Goal: Navigation & Orientation: Find specific page/section

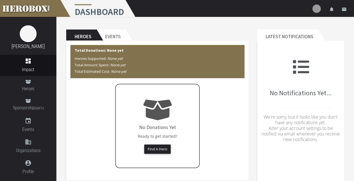
click at [316, 10] on img at bounding box center [316, 9] width 8 height 8
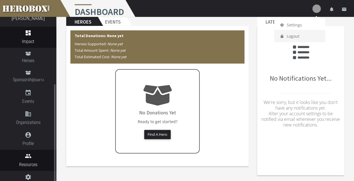
scroll to position [69, 0]
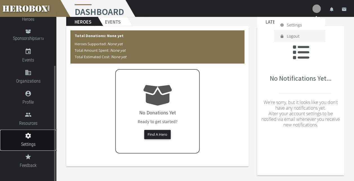
click at [27, 134] on icon "settings" at bounding box center [28, 136] width 56 height 7
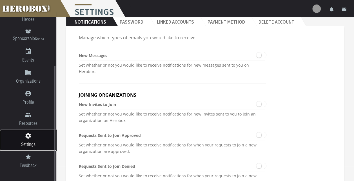
scroll to position [52, 0]
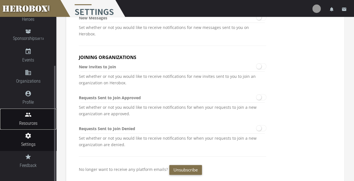
click at [31, 117] on icon "people" at bounding box center [28, 114] width 56 height 7
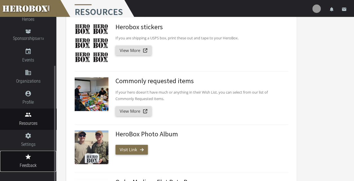
click at [38, 164] on span "Feedback" at bounding box center [28, 165] width 56 height 7
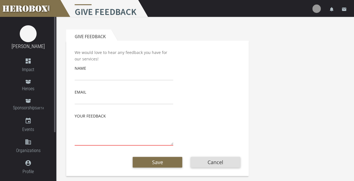
click at [42, 17] on div "[PERSON_NAME]" at bounding box center [28, 34] width 56 height 34
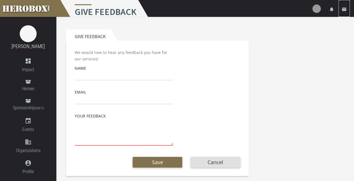
click at [348, 9] on link "email" at bounding box center [343, 8] width 11 height 17
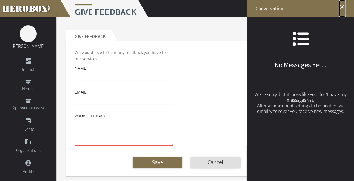
click at [342, 8] on icon "close" at bounding box center [341, 6] width 7 height 7
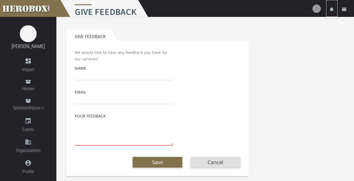
click at [332, 10] on icon "notifications" at bounding box center [331, 9] width 5 height 5
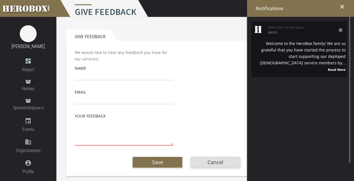
click at [315, 35] on li "Welcome to Herobox [DATE] Welcome to the HeroBox family! We are so grateful tha…" at bounding box center [299, 49] width 96 height 56
click at [335, 66] on div "Welcome to the HeroBox family! We are so grateful that you have started the pro…" at bounding box center [298, 56] width 93 height 33
click at [333, 71] on strong "Read More" at bounding box center [336, 69] width 18 height 5
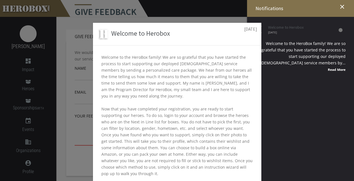
scroll to position [105, 0]
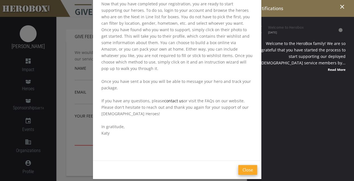
click at [243, 165] on button "Close" at bounding box center [247, 170] width 19 height 10
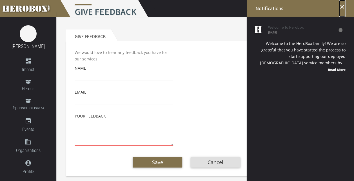
click at [342, 5] on icon "close" at bounding box center [341, 6] width 7 height 7
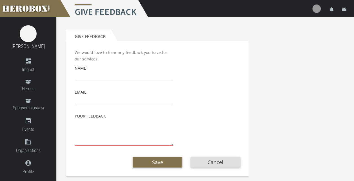
scroll to position [0, 0]
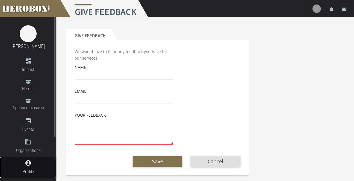
click at [30, 162] on icon "account_circle" at bounding box center [28, 163] width 56 height 7
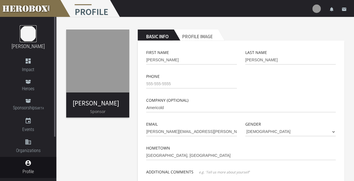
click at [28, 41] on img at bounding box center [28, 33] width 17 height 17
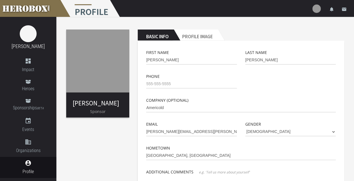
click at [92, 11] on h1 "Profile" at bounding box center [90, 8] width 62 height 17
click at [48, 11] on link at bounding box center [28, 8] width 56 height 17
